Goal: Task Accomplishment & Management: Use online tool/utility

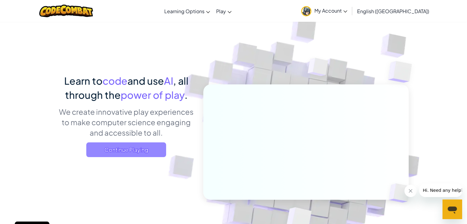
click at [131, 151] on span "Continue Playing" at bounding box center [126, 149] width 80 height 15
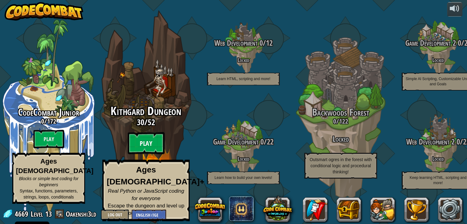
click at [153, 146] on btn "Play" at bounding box center [146, 143] width 37 height 22
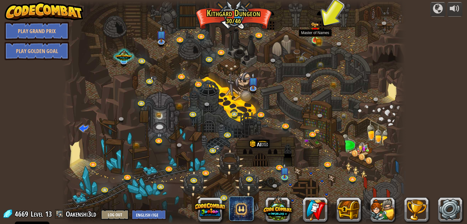
click at [314, 41] on div at bounding box center [314, 40] width 7 height 7
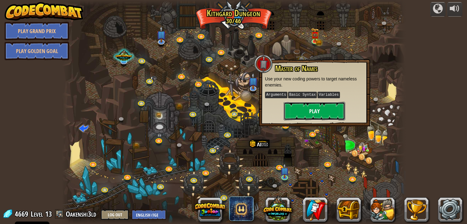
click at [307, 110] on button "Play" at bounding box center [313, 111] width 61 height 18
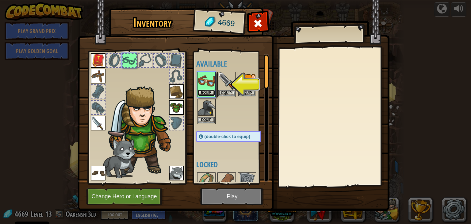
click at [207, 91] on button "Equip" at bounding box center [206, 93] width 17 height 6
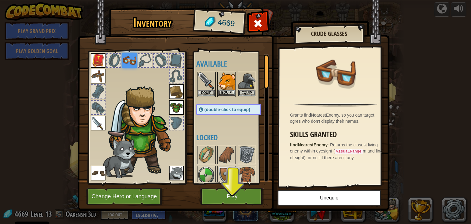
click at [228, 80] on img at bounding box center [226, 80] width 17 height 17
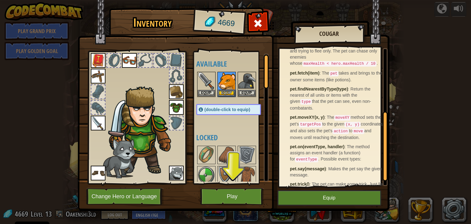
scroll to position [137, 0]
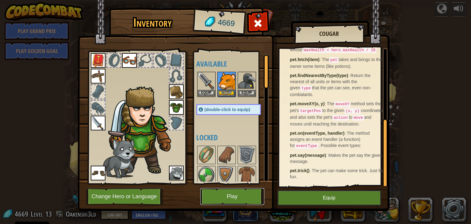
click at [243, 194] on button "Play" at bounding box center [232, 196] width 64 height 17
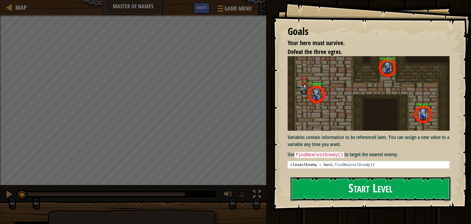
click at [323, 189] on button "Start Level" at bounding box center [370, 189] width 160 height 24
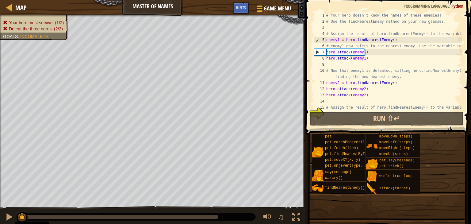
scroll to position [18, 0]
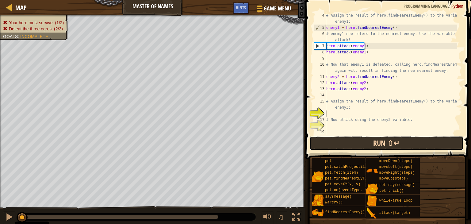
click at [362, 143] on button "Run ⇧↵" at bounding box center [387, 143] width 154 height 14
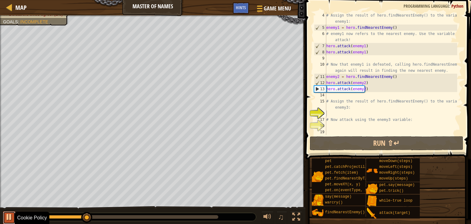
click at [9, 218] on div at bounding box center [9, 217] width 8 height 8
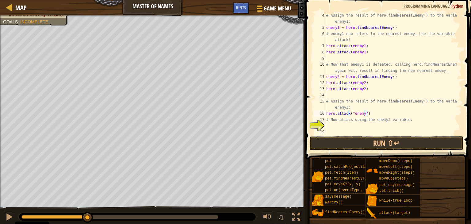
scroll to position [3, 2]
type textarea "hero.attack("enemy3")"
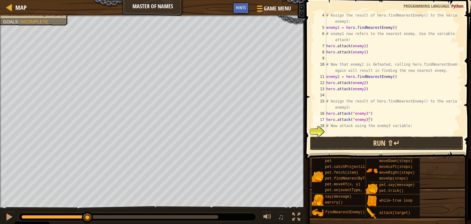
click at [397, 148] on button "Run ⇧↵" at bounding box center [387, 143] width 154 height 14
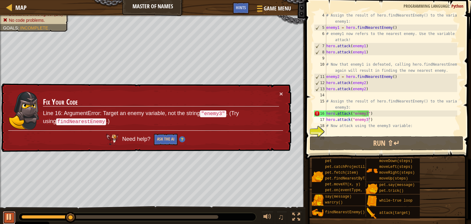
click at [10, 217] on div at bounding box center [9, 217] width 8 height 8
click at [357, 106] on div "# Assign the result of hero.findNearestEnemy() to the variable enemy1: enemy1 =…" at bounding box center [391, 82] width 132 height 141
type textarea "# Assign the result of hero.findNearestEnemy() to the variable enemy3:"
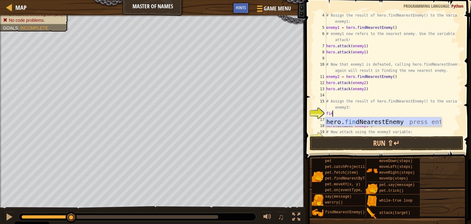
type textarea "find"
click at [361, 120] on div "hero. find NearestEnemy press enter" at bounding box center [383, 131] width 116 height 28
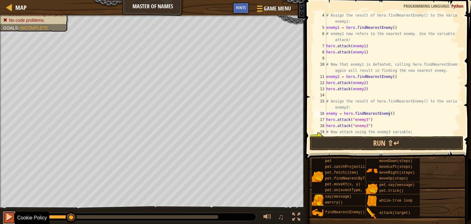
click at [10, 217] on div at bounding box center [9, 217] width 8 height 8
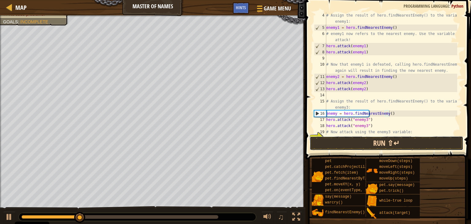
click at [368, 141] on button "Run ⇧↵" at bounding box center [387, 143] width 154 height 14
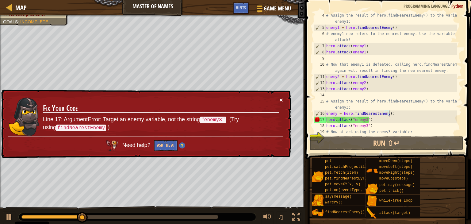
click at [283, 99] on button "×" at bounding box center [281, 100] width 4 height 6
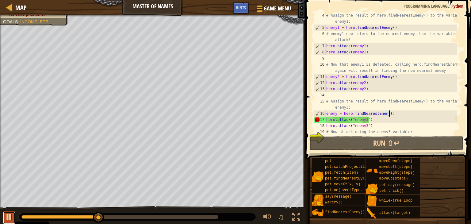
click at [14, 215] on button at bounding box center [9, 217] width 12 height 13
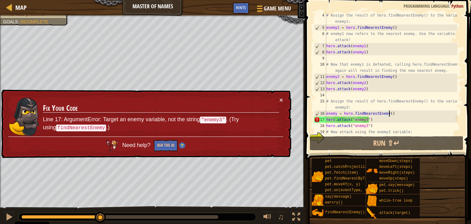
click at [337, 114] on div "# Assign the result of hero.findNearestEnemy() to the variable enemy1: enemy1 =…" at bounding box center [391, 82] width 132 height 141
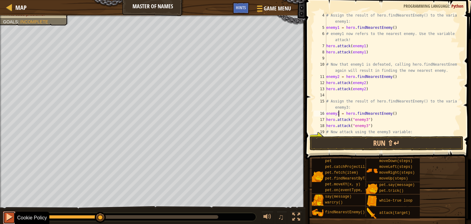
click at [10, 219] on div at bounding box center [9, 217] width 8 height 8
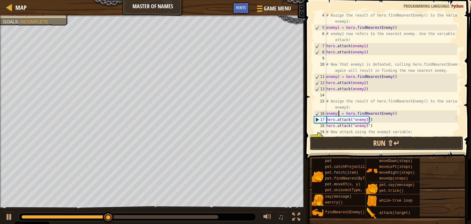
click at [331, 149] on button "Run ⇧↵" at bounding box center [387, 143] width 154 height 14
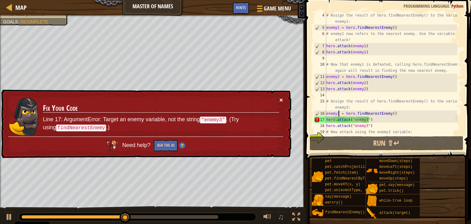
click at [280, 98] on button "×" at bounding box center [281, 100] width 4 height 6
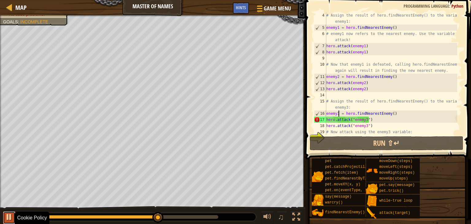
click at [8, 219] on div at bounding box center [9, 217] width 8 height 8
click at [367, 120] on div "# Assign the result of hero.findNearestEnemy() to the variable enemy1: enemy1 =…" at bounding box center [391, 82] width 132 height 141
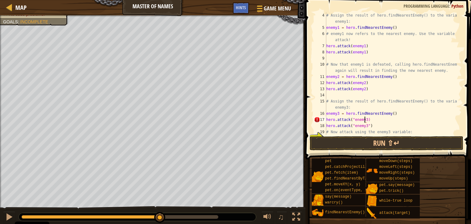
click at [352, 120] on div "# Assign the result of hero.findNearestEnemy() to the variable enemy1: enemy1 =…" at bounding box center [391, 82] width 132 height 141
click at [353, 124] on div "# Assign the result of hero.findNearestEnemy() to the variable enemy1: enemy1 =…" at bounding box center [391, 82] width 132 height 141
click at [364, 126] on div "# Assign the result of hero.findNearestEnemy() to the variable enemy1: enemy1 =…" at bounding box center [391, 82] width 132 height 141
type textarea "hero.attack(enemy3)"
click at [364, 141] on button "Run ⇧↵" at bounding box center [387, 143] width 154 height 14
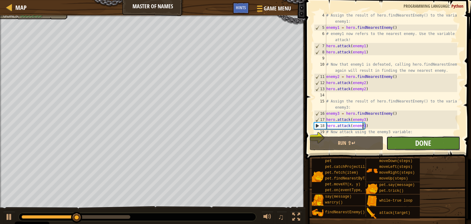
click at [422, 143] on span "Done" at bounding box center [423, 143] width 16 height 10
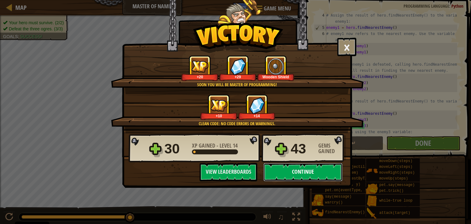
click at [299, 171] on button "Continue" at bounding box center [303, 172] width 79 height 18
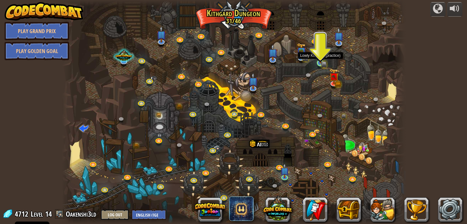
click at [321, 63] on img at bounding box center [320, 54] width 9 height 19
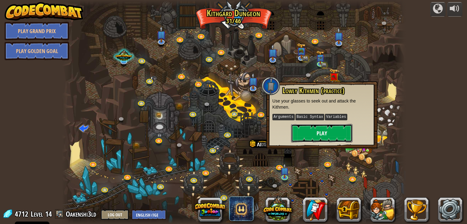
click at [306, 136] on button "Play" at bounding box center [321, 133] width 61 height 18
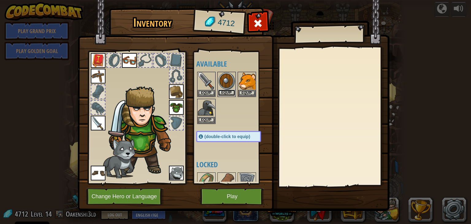
click at [227, 91] on button "Equip" at bounding box center [226, 93] width 17 height 6
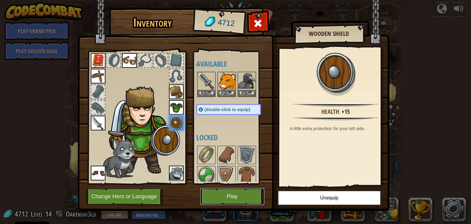
click at [239, 195] on button "Play" at bounding box center [232, 196] width 64 height 17
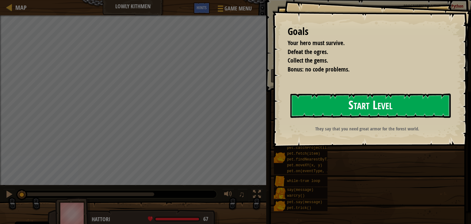
click at [386, 109] on button "Start Level" at bounding box center [370, 106] width 160 height 24
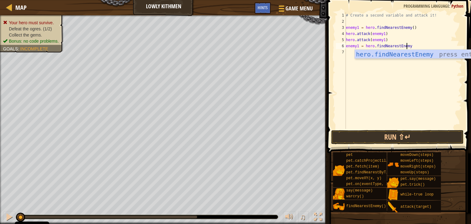
scroll to position [3, 5]
type textarea "enemy1 = hero.findNearestEnemy()"
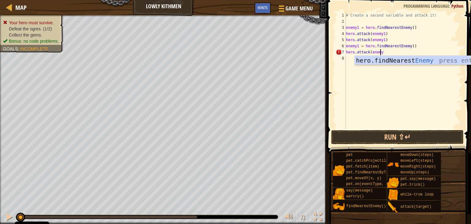
scroll to position [3, 2]
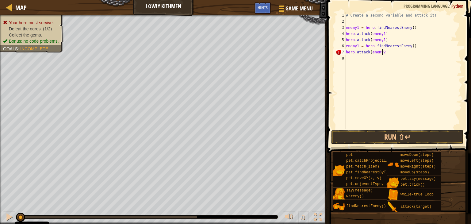
type textarea "hero.attack(enemy2)"
click at [369, 134] on button "Run ⇧↵" at bounding box center [397, 137] width 133 height 14
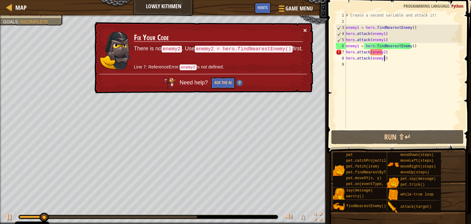
click at [305, 27] on button "×" at bounding box center [305, 30] width 4 height 6
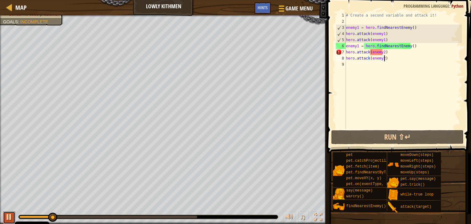
click at [3, 217] on button at bounding box center [9, 217] width 12 height 13
click at [359, 44] on div "# Create a second variable and attack it! enemy1 = hero . findNearestEnemy ( ) …" at bounding box center [403, 76] width 117 height 129
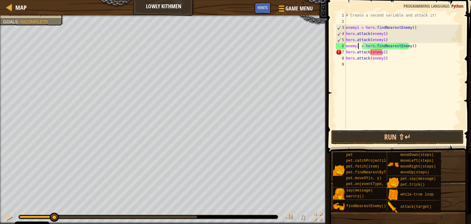
scroll to position [3, 1]
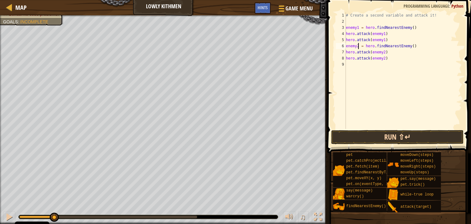
type textarea "enemy2 = hero.findNearestEnemy()"
click at [374, 135] on button "Run ⇧↵" at bounding box center [397, 137] width 133 height 14
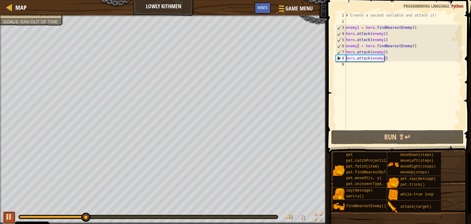
click at [10, 215] on div at bounding box center [9, 217] width 8 height 8
click at [362, 65] on div "# Create a second variable and attack it! enemy1 = hero . findNearestEnemy ( ) …" at bounding box center [403, 76] width 117 height 129
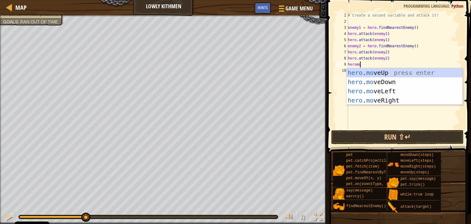
scroll to position [3, 1]
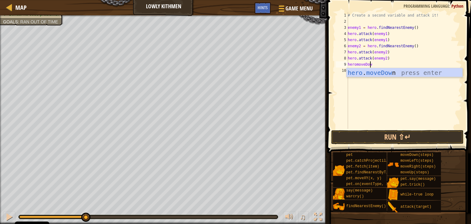
type textarea "heromoveDown"
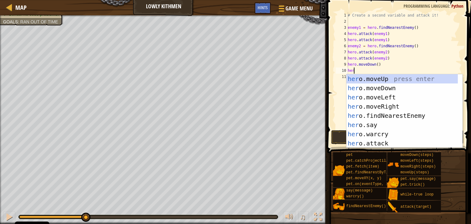
scroll to position [3, 0]
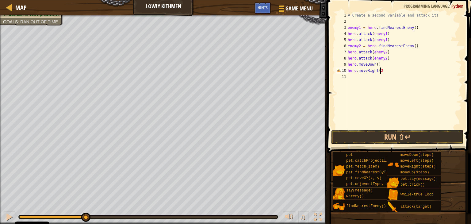
type textarea "hero.moveRight(2)"
click at [382, 140] on button "Run ⇧↵" at bounding box center [397, 137] width 133 height 14
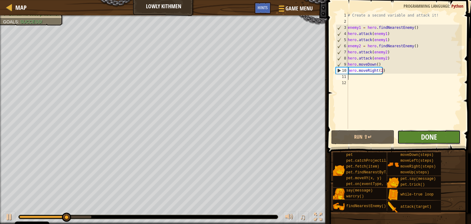
click at [428, 138] on span "Done" at bounding box center [429, 137] width 16 height 10
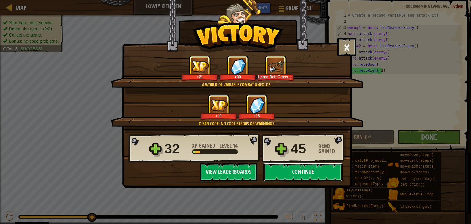
click at [288, 177] on button "Continue" at bounding box center [303, 172] width 79 height 18
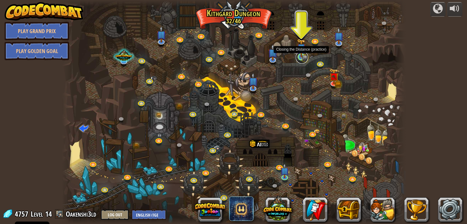
click at [305, 58] on link at bounding box center [301, 57] width 12 height 12
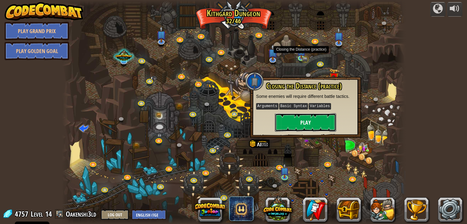
click at [296, 124] on button "Play" at bounding box center [305, 122] width 61 height 18
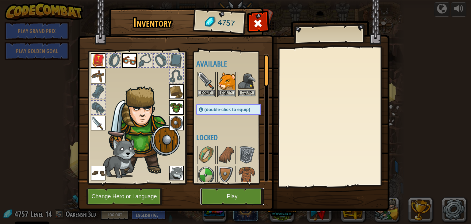
click at [224, 192] on button "Play" at bounding box center [232, 196] width 64 height 17
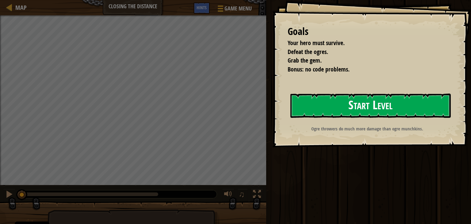
click at [331, 100] on button "Start Level" at bounding box center [370, 106] width 160 height 24
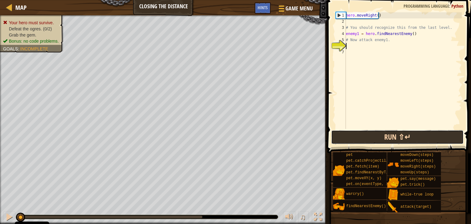
click at [347, 143] on button "Run ⇧↵" at bounding box center [397, 137] width 133 height 14
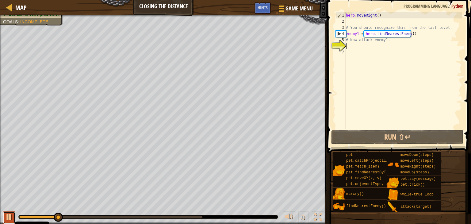
click at [13, 214] on button at bounding box center [9, 217] width 12 height 13
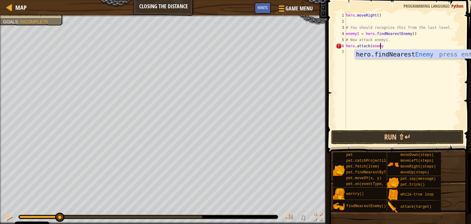
scroll to position [3, 2]
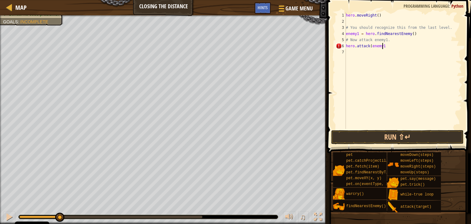
type textarea "hero.attack(enemy1)"
click at [399, 136] on button "Run ⇧↵" at bounding box center [397, 137] width 133 height 14
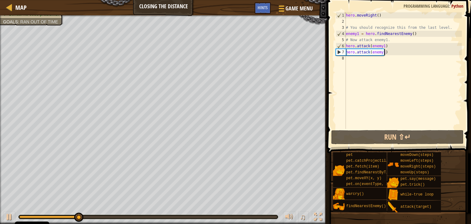
click at [350, 61] on div "hero . moveRight ( ) # You should recognize this from the last level. enemy1 = …" at bounding box center [403, 76] width 117 height 129
click at [12, 215] on div at bounding box center [9, 217] width 8 height 8
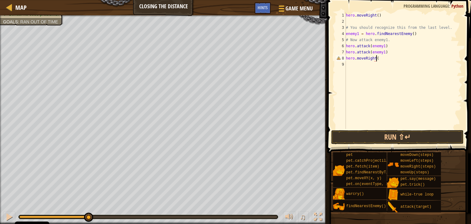
scroll to position [3, 2]
type textarea "hero.moveRight(3)"
click at [380, 66] on div "hero . moveRight ( ) # You should recognize this from the last level. enemy1 = …" at bounding box center [403, 76] width 117 height 129
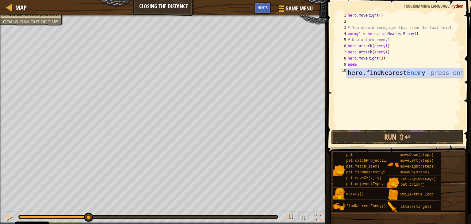
scroll to position [3, 0]
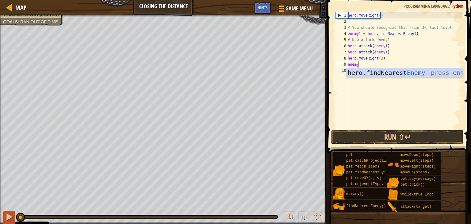
drag, startPoint x: 86, startPoint y: 218, endPoint x: 13, endPoint y: 219, distance: 72.4
click at [13, 219] on div "♫" at bounding box center [163, 215] width 327 height 18
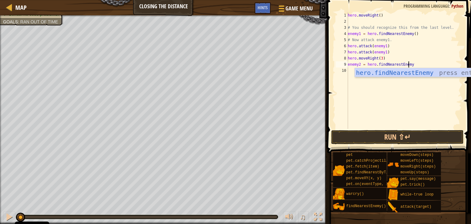
scroll to position [3, 5]
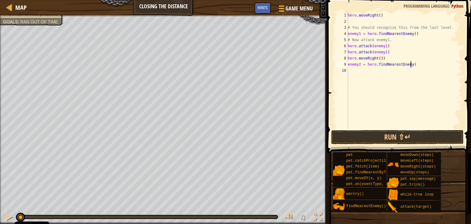
type textarea "enemy2 = hero.findNearestEnemy()"
click at [379, 72] on div "hero . moveRight ( ) # You should recognize this from the last level. enemy1 = …" at bounding box center [404, 76] width 115 height 129
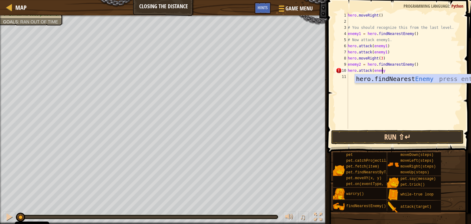
scroll to position [3, 2]
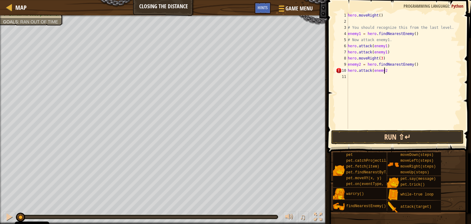
type textarea "hero.attack(enemy2)"
click at [365, 83] on div "hero . moveRight ( ) # You should recognize this from the last level. enemy1 = …" at bounding box center [404, 76] width 115 height 129
click at [364, 138] on button "Run ⇧↵" at bounding box center [397, 137] width 133 height 14
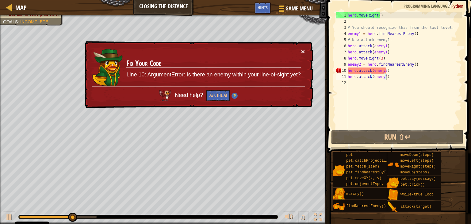
click at [301, 49] on button "×" at bounding box center [303, 51] width 4 height 6
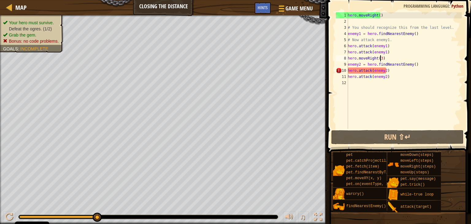
click at [380, 58] on div "hero . moveRight ( ) # You should recognize this from the last level. enemy1 = …" at bounding box center [404, 76] width 115 height 129
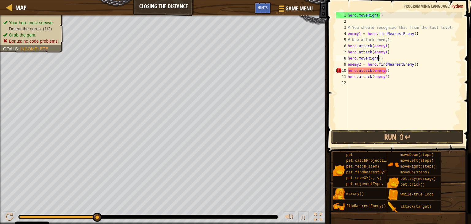
type textarea "hero.moveRight(2)"
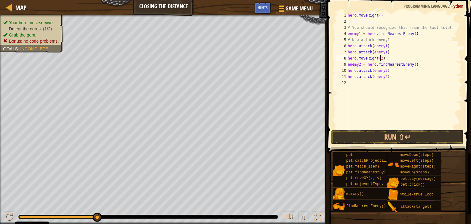
click at [393, 57] on div "hero . moveRight ( ) # You should recognize this from the last level. enemy1 = …" at bounding box center [404, 76] width 115 height 129
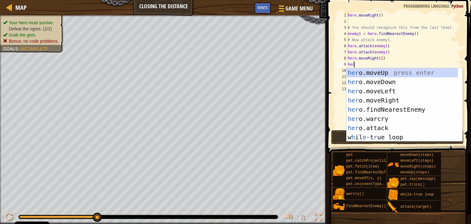
scroll to position [3, 0]
type textarea "h"
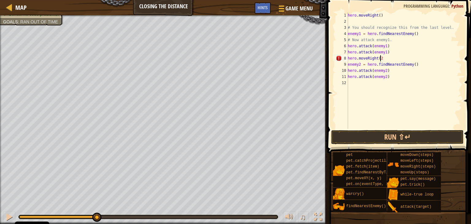
scroll to position [3, 2]
type textarea "hero.moveRight(2)"
click at [395, 138] on button "Run ⇧↵" at bounding box center [397, 137] width 133 height 14
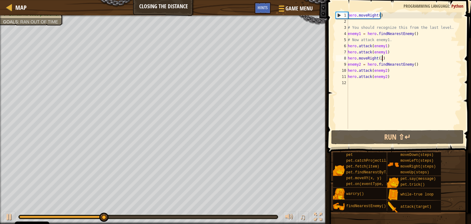
click at [367, 83] on div "hero . moveRight ( ) # You should recognize this from the last level. enemy1 = …" at bounding box center [404, 76] width 115 height 129
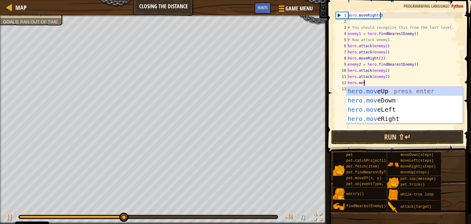
scroll to position [3, 1]
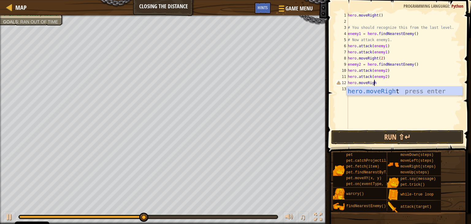
type textarea "hero.moveRight"
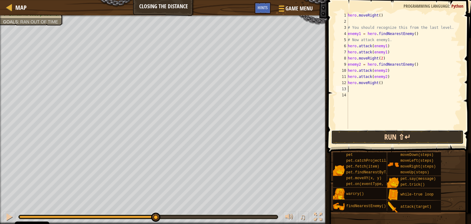
click at [367, 138] on button "Run ⇧↵" at bounding box center [397, 137] width 133 height 14
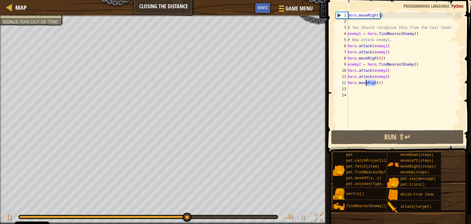
drag, startPoint x: 376, startPoint y: 84, endPoint x: 366, endPoint y: 84, distance: 10.1
click at [366, 84] on div "hero . moveRight ( ) # You should recognize this from the last level. enemy1 = …" at bounding box center [404, 76] width 115 height 129
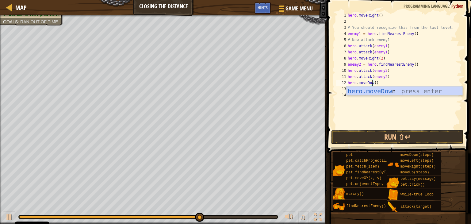
scroll to position [3, 2]
type textarea "hero.moveDown()"
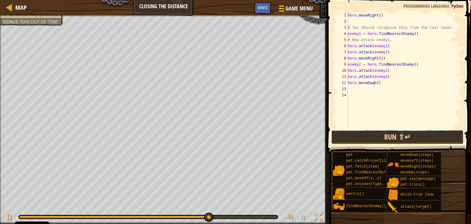
click at [376, 137] on button "Run ⇧↵" at bounding box center [397, 137] width 133 height 14
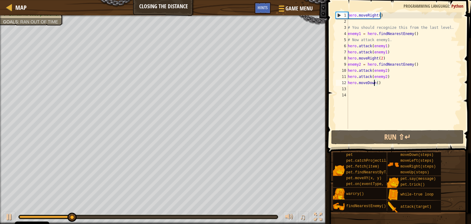
click at [358, 80] on div "hero . moveRight ( ) # You should recognize this from the last level. enemy1 = …" at bounding box center [404, 76] width 115 height 129
click at [358, 86] on div "hero . moveRight ( ) # You should recognize this from the last level. enemy1 = …" at bounding box center [404, 76] width 115 height 129
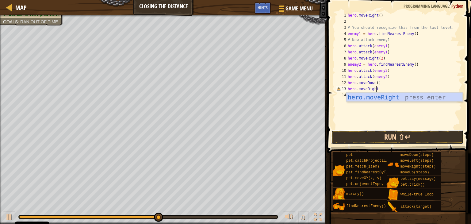
click at [371, 141] on button "Run ⇧↵" at bounding box center [397, 137] width 133 height 14
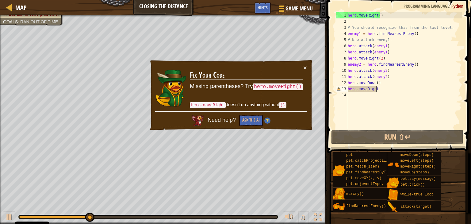
click at [303, 67] on td "Fix Your Code Missing parentheses? Try hero.moveRight() hero.moveRight doesn't …" at bounding box center [247, 87] width 114 height 47
drag, startPoint x: 7, startPoint y: 215, endPoint x: 26, endPoint y: 206, distance: 20.4
click at [7, 215] on div at bounding box center [9, 217] width 8 height 8
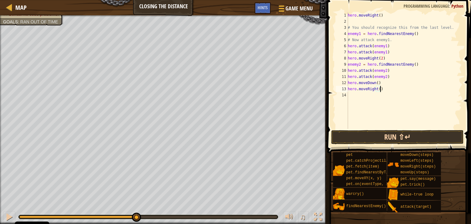
type textarea "hero.moveRight()"
click at [364, 135] on button "Run ⇧↵" at bounding box center [397, 137] width 133 height 14
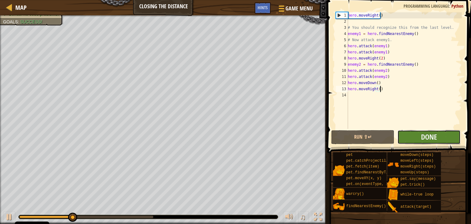
click at [412, 135] on button "Done" at bounding box center [429, 137] width 63 height 14
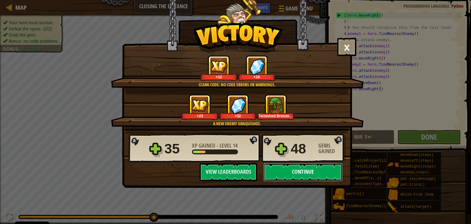
click at [291, 173] on button "Continue" at bounding box center [303, 172] width 79 height 18
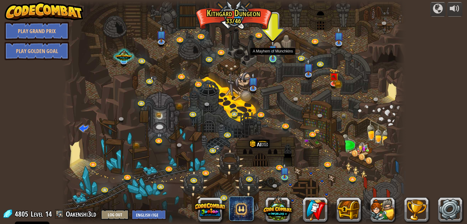
click at [274, 59] on img at bounding box center [272, 50] width 9 height 20
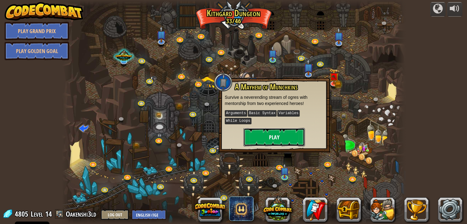
click at [288, 131] on button "Play" at bounding box center [273, 137] width 61 height 18
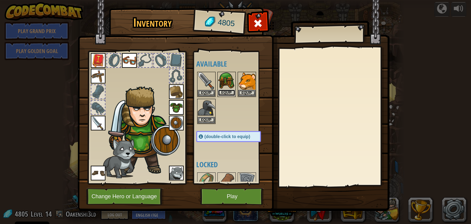
click at [224, 90] on button "Equip" at bounding box center [226, 93] width 17 height 6
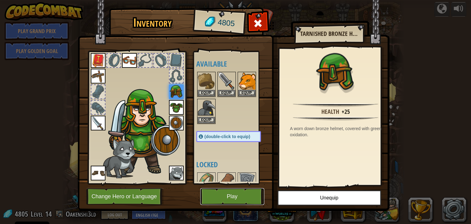
click at [231, 197] on button "Play" at bounding box center [232, 196] width 64 height 17
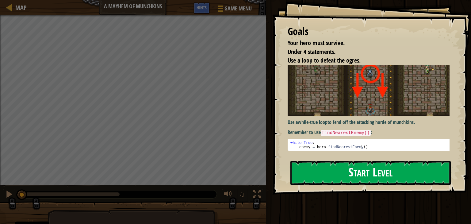
click at [326, 176] on button "Start Level" at bounding box center [370, 173] width 160 height 24
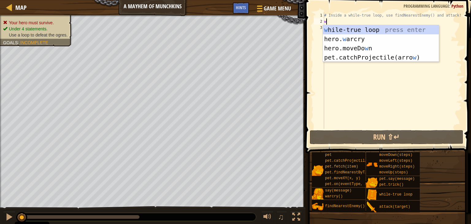
scroll to position [3, 0]
type textarea "wh"
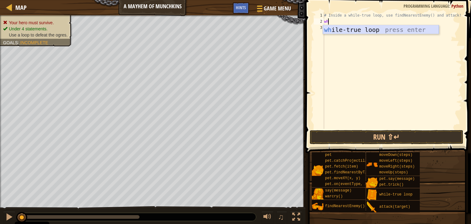
click at [337, 29] on div "wh ile-true loop press enter" at bounding box center [381, 39] width 116 height 28
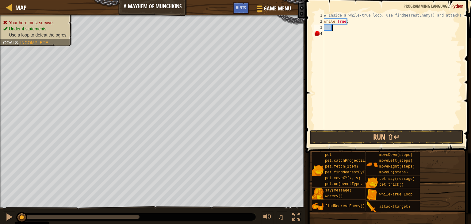
scroll to position [3, 0]
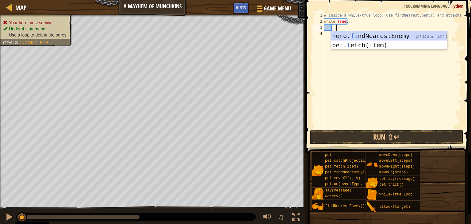
type textarea "f"
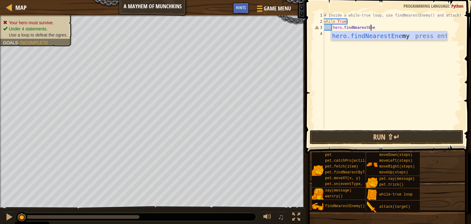
scroll to position [3, 4]
type textarea "hero.findNearestEnemy"
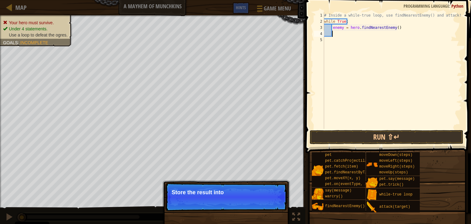
scroll to position [3, 0]
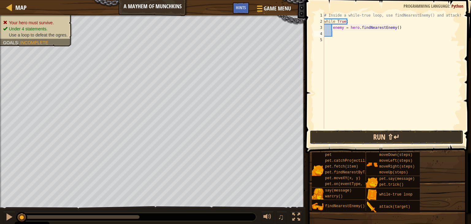
click at [383, 138] on button "Run ⇧↵" at bounding box center [387, 137] width 154 height 14
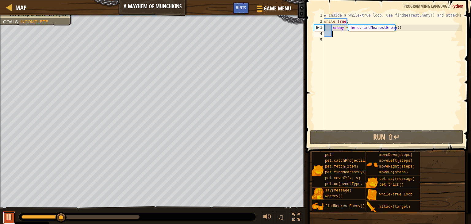
drag, startPoint x: 10, startPoint y: 217, endPoint x: 24, endPoint y: 206, distance: 17.7
click at [11, 217] on div at bounding box center [9, 217] width 8 height 8
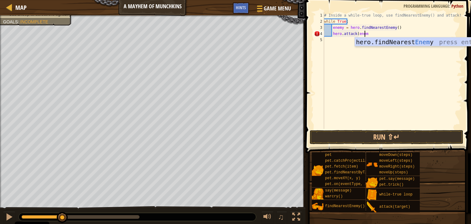
scroll to position [3, 3]
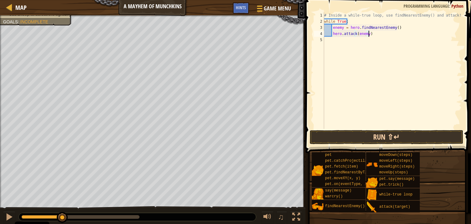
type textarea "hero.attack(enemy)"
click at [350, 138] on button "Run ⇧↵" at bounding box center [387, 137] width 154 height 14
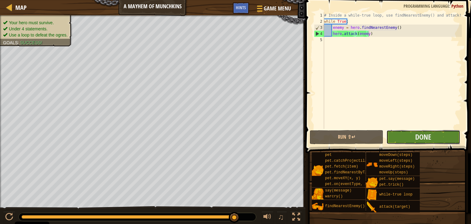
click at [399, 137] on button "Done" at bounding box center [424, 137] width 74 height 14
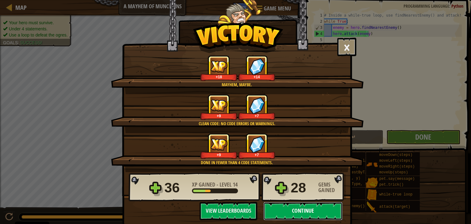
click at [286, 214] on button "Continue" at bounding box center [303, 211] width 79 height 18
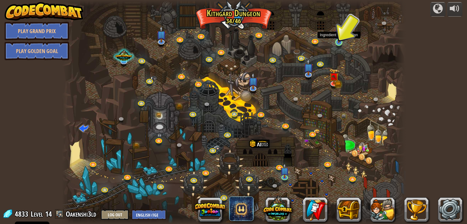
click at [338, 40] on img at bounding box center [338, 33] width 9 height 20
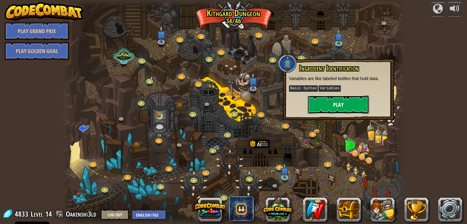
click at [319, 107] on button "Play" at bounding box center [337, 104] width 61 height 18
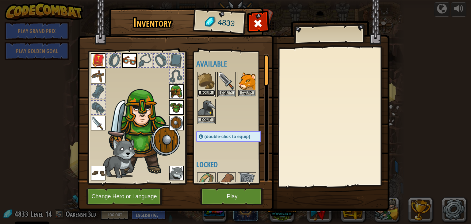
click at [204, 90] on button "Equip" at bounding box center [206, 93] width 17 height 6
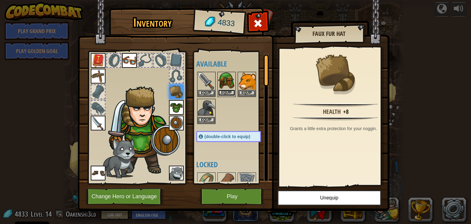
click at [227, 91] on button "Equip" at bounding box center [226, 93] width 17 height 6
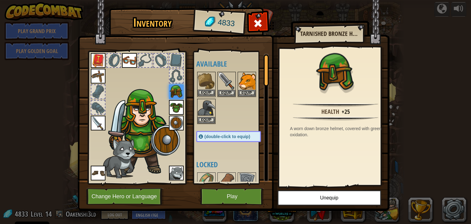
click at [205, 81] on img at bounding box center [206, 80] width 17 height 17
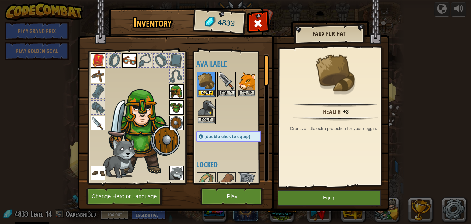
click at [249, 114] on div at bounding box center [234, 98] width 77 height 54
click at [251, 196] on button "Play" at bounding box center [232, 196] width 64 height 17
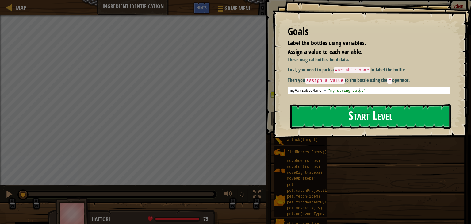
click at [306, 124] on button "Start Level" at bounding box center [370, 116] width 160 height 24
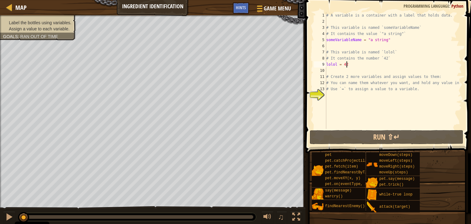
click at [347, 65] on div "# A variable is a container with a label that holds data. # This variable is na…" at bounding box center [393, 76] width 137 height 129
type textarea "lolol = 42"
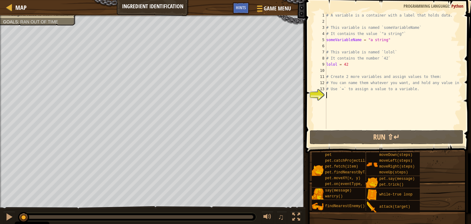
click at [380, 98] on div "# A variable is a container with a label that holds data. # This variable is na…" at bounding box center [393, 76] width 137 height 129
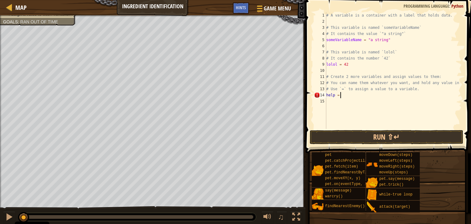
scroll to position [3, 1]
type textarea "help = 43"
drag, startPoint x: 356, startPoint y: 139, endPoint x: 352, endPoint y: 139, distance: 3.4
click at [355, 139] on button "Run ⇧↵" at bounding box center [387, 137] width 154 height 14
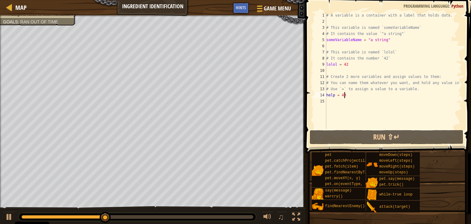
click at [344, 103] on div "# A variable is a container with a label that holds data. # This variable is na…" at bounding box center [393, 76] width 137 height 129
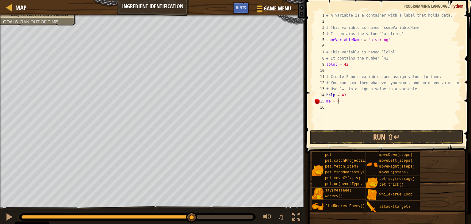
scroll to position [3, 1]
click at [347, 140] on button "Run ⇧↵" at bounding box center [387, 137] width 154 height 14
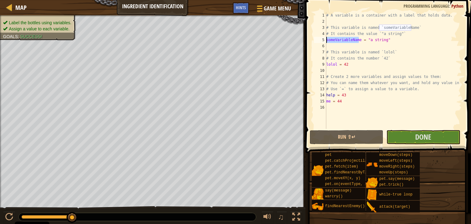
drag, startPoint x: 358, startPoint y: 42, endPoint x: 324, endPoint y: 40, distance: 34.1
click at [324, 40] on div "me = 44 1 2 3 4 5 6 7 8 9 10 11 12 13 14 15 16 # A variable is a container with…" at bounding box center [387, 70] width 149 height 117
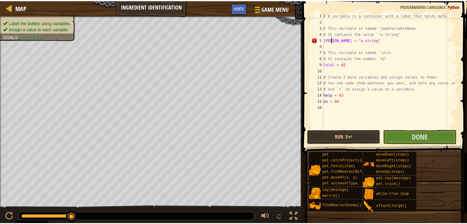
scroll to position [3, 1]
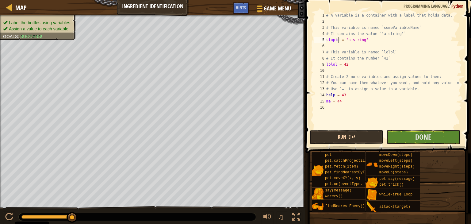
type textarea "stupid = "a string""
click at [373, 138] on button "Run ⇧↵" at bounding box center [347, 137] width 74 height 14
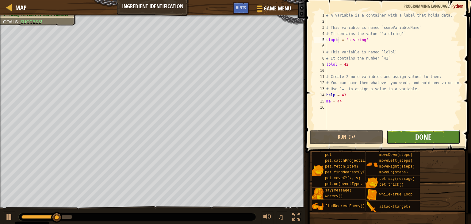
click at [419, 136] on span "Done" at bounding box center [423, 137] width 16 height 10
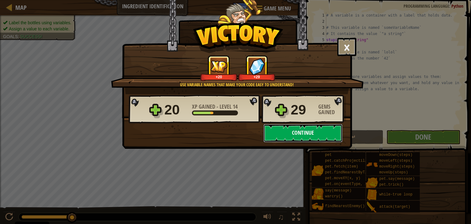
click at [311, 133] on button "Continue" at bounding box center [303, 133] width 79 height 18
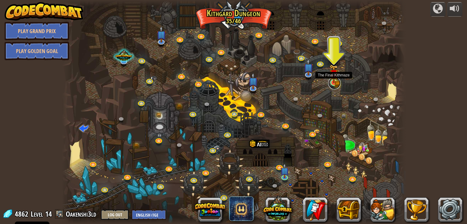
click at [332, 84] on link at bounding box center [334, 83] width 12 height 12
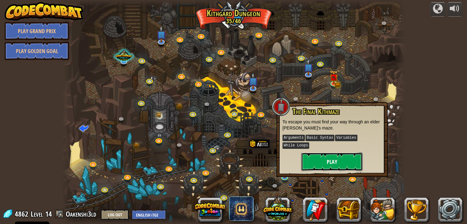
click at [326, 158] on button "Play" at bounding box center [331, 161] width 61 height 18
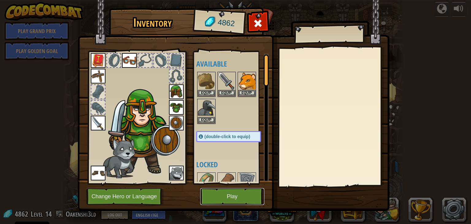
click at [218, 188] on button "Play" at bounding box center [232, 196] width 64 height 17
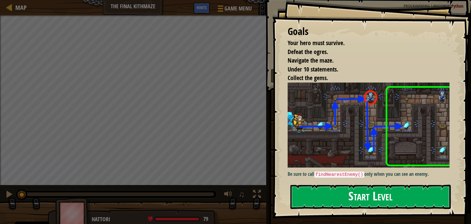
click at [314, 188] on button "Start Level" at bounding box center [370, 197] width 160 height 24
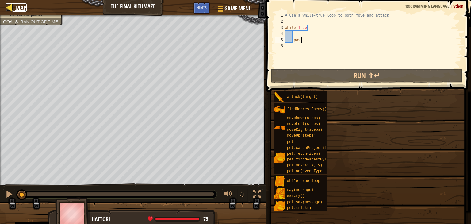
click at [8, 9] on div at bounding box center [10, 7] width 8 height 8
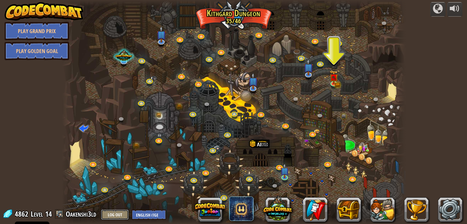
click at [117, 213] on button "Log Out" at bounding box center [115, 215] width 28 height 10
